Goal: Entertainment & Leisure: Consume media (video, audio)

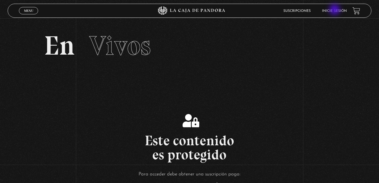
click at [335, 10] on link "Inicie sesión" at bounding box center [334, 10] width 25 height 3
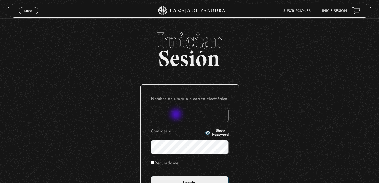
click at [176, 115] on input "Nombre de usuario o correo electrónico" at bounding box center [190, 115] width 78 height 14
type input "mariajoseos2994@gmail.com"
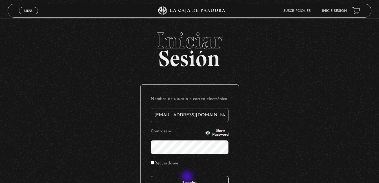
click at [187, 178] on input "Acceder" at bounding box center [190, 183] width 78 height 14
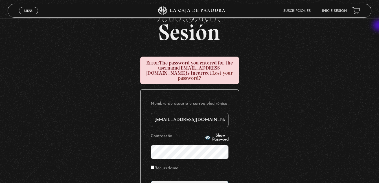
scroll to position [28, 0]
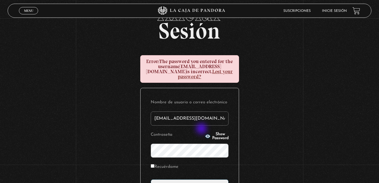
click at [205, 132] on button "Show Password" at bounding box center [217, 136] width 24 height 8
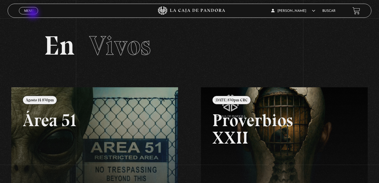
click at [34, 14] on span "Cerrar" at bounding box center [28, 16] width 13 height 4
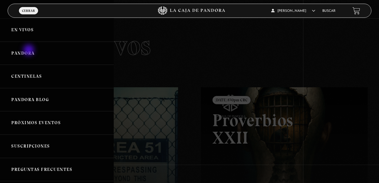
click at [29, 51] on link "Pandora" at bounding box center [57, 53] width 114 height 23
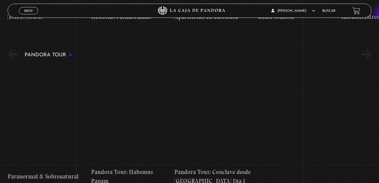
scroll to position [407, 0]
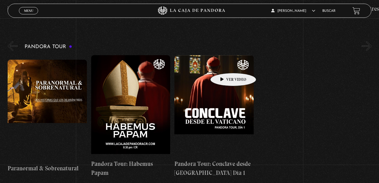
click at [224, 65] on figure at bounding box center [213, 105] width 79 height 101
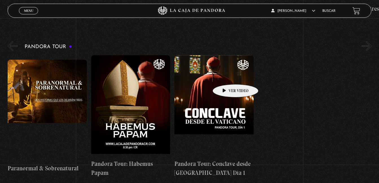
click at [226, 76] on figure at bounding box center [213, 105] width 79 height 101
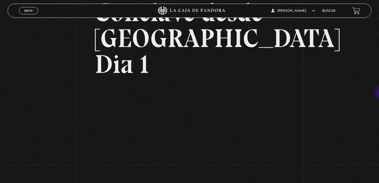
scroll to position [75, 0]
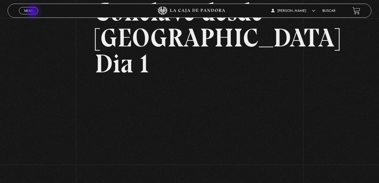
click at [34, 12] on link "Menu Cerrar" at bounding box center [28, 10] width 19 height 7
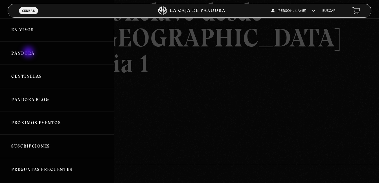
click at [29, 53] on link "Pandora" at bounding box center [57, 53] width 114 height 23
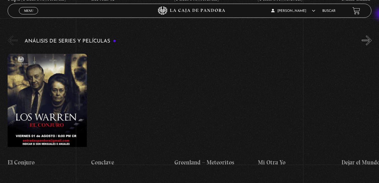
scroll to position [737, 0]
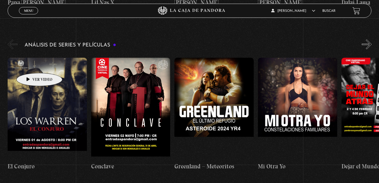
click at [30, 65] on figure at bounding box center [47, 108] width 79 height 101
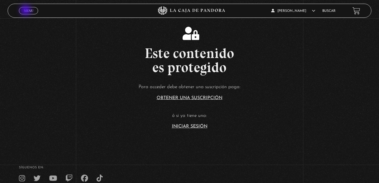
click at [26, 11] on span "Menu" at bounding box center [28, 10] width 9 height 3
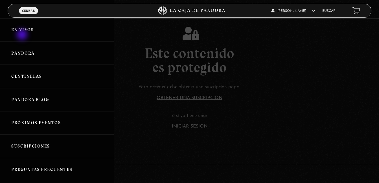
click at [23, 35] on link "En vivos" at bounding box center [57, 29] width 114 height 23
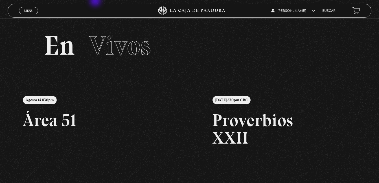
scroll to position [137, 0]
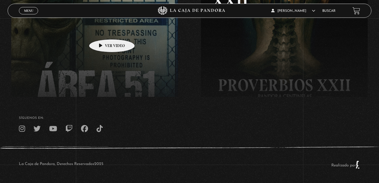
click at [103, 31] on link at bounding box center [200, 41] width 379 height 183
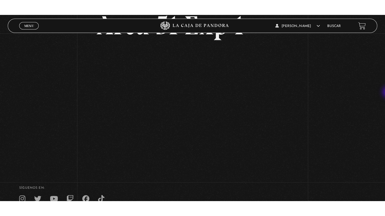
scroll to position [26, 0]
